Goal: Information Seeking & Learning: Learn about a topic

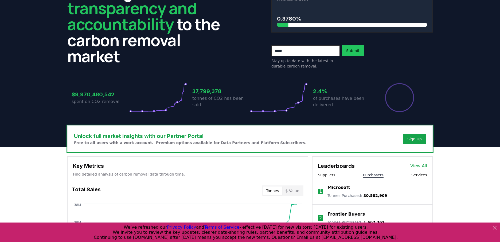
click at [373, 176] on button "Purchasers" at bounding box center [373, 175] width 21 height 5
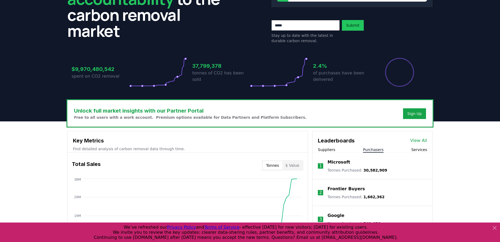
scroll to position [76, 0]
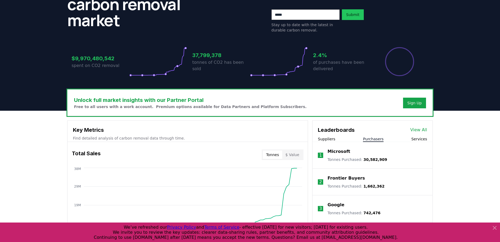
click at [419, 127] on link "View All" at bounding box center [418, 130] width 17 height 6
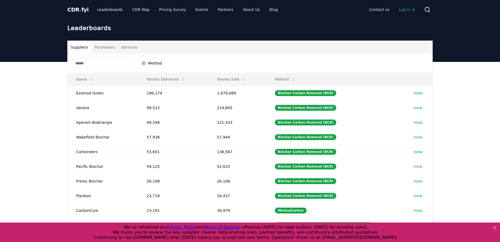
click at [113, 67] on input at bounding box center [104, 63] width 64 height 11
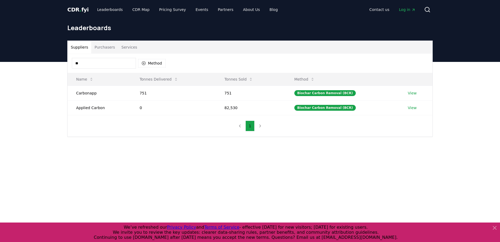
type input "*"
